Goal: Check status

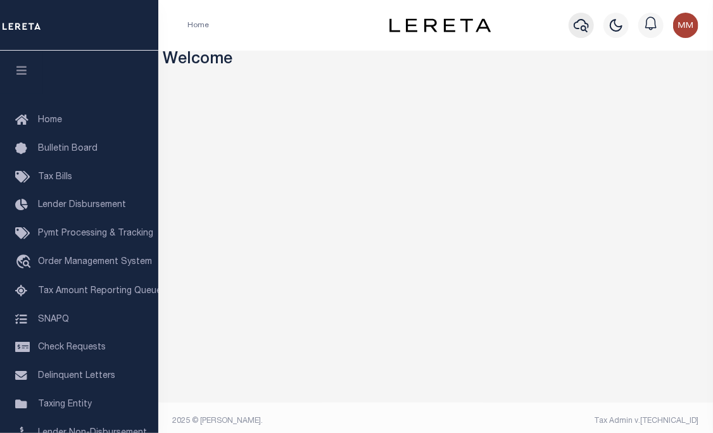
click at [579, 27] on icon "button" at bounding box center [581, 25] width 15 height 15
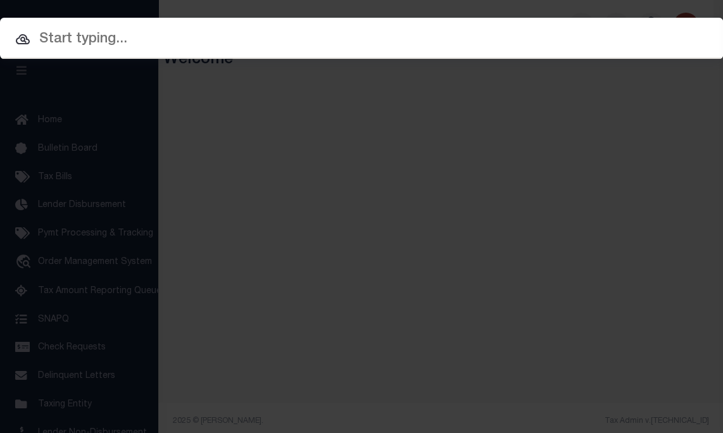
drag, startPoint x: 320, startPoint y: 35, endPoint x: 327, endPoint y: 39, distance: 7.4
click at [319, 36] on input "text" at bounding box center [361, 39] width 723 height 22
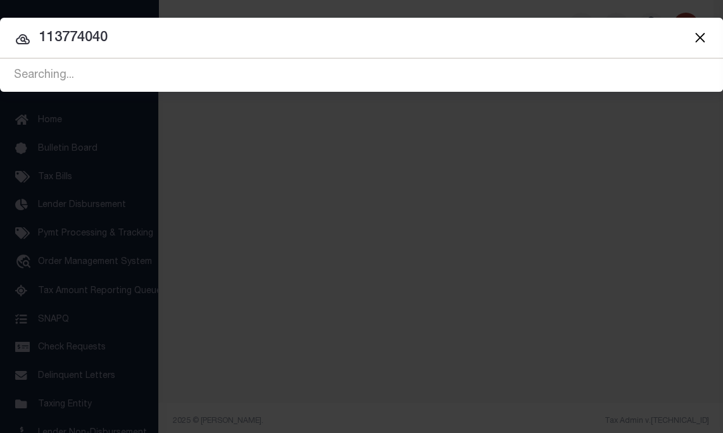
type input "113774040"
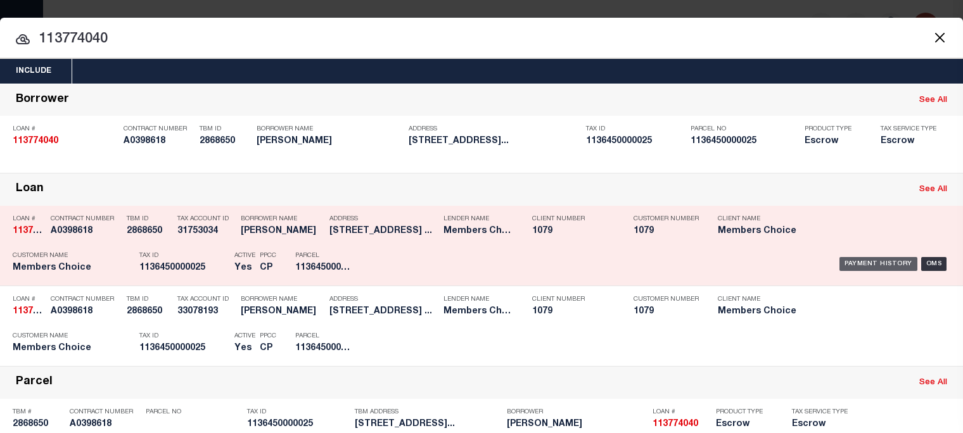
click at [712, 271] on div "Payment History" at bounding box center [878, 264] width 78 height 14
